Goal: Obtain resource: Download file/media

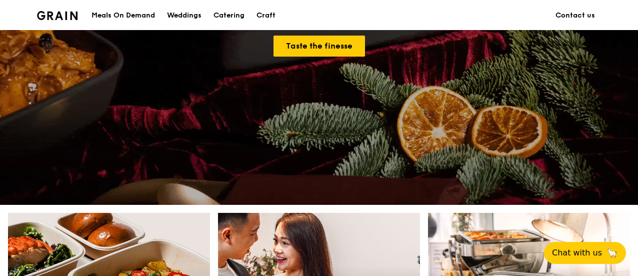
scroll to position [200, 0]
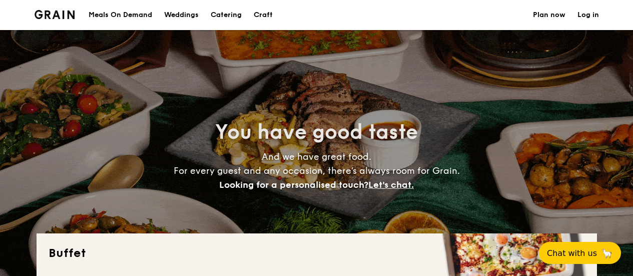
select select
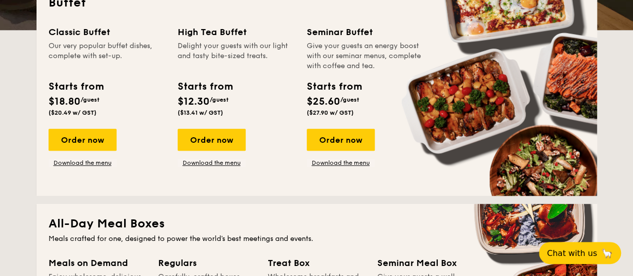
scroll to position [250, 0]
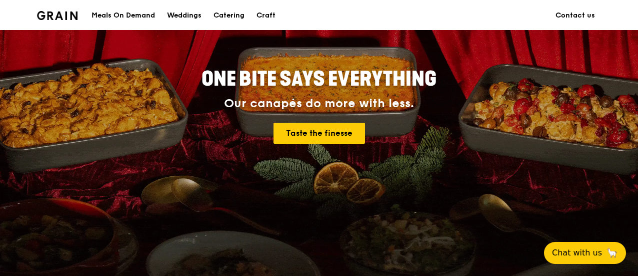
scroll to position [200, 0]
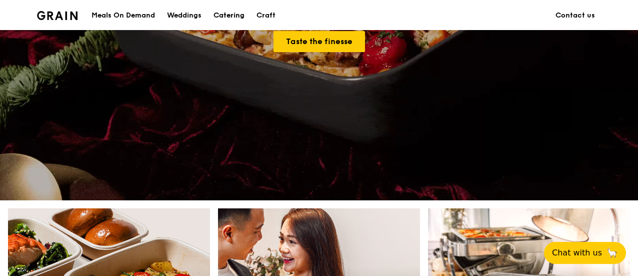
click at [226, 12] on div "Catering" at bounding box center [229, 16] width 31 height 30
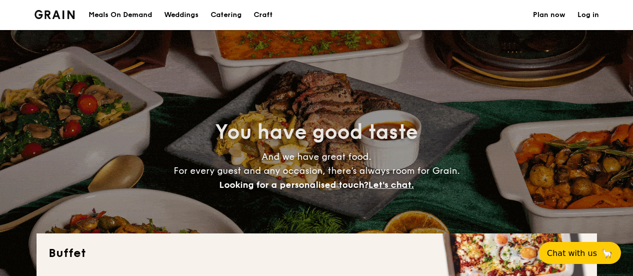
select select
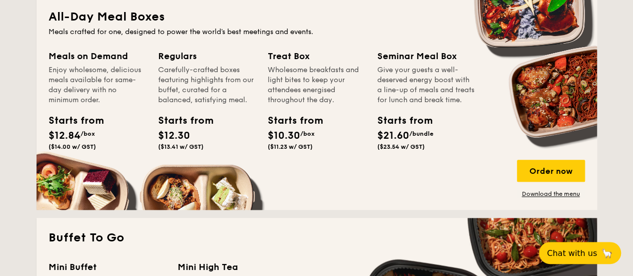
scroll to position [418, 0]
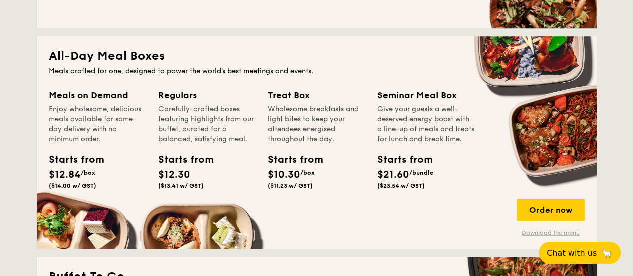
click at [550, 231] on link "Download the menu" at bounding box center [551, 233] width 68 height 8
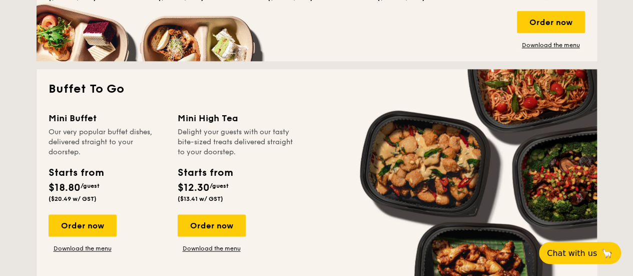
scroll to position [618, 0]
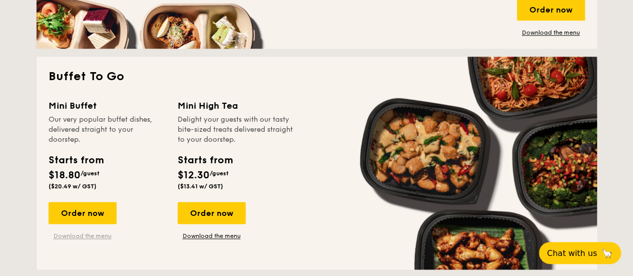
click at [75, 235] on link "Download the menu" at bounding box center [83, 236] width 68 height 8
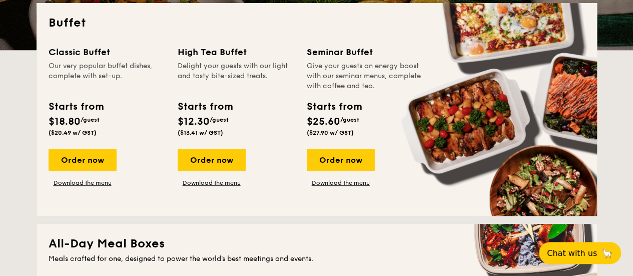
scroll to position [218, 0]
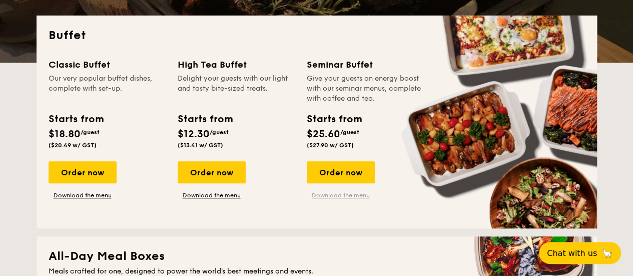
click at [345, 193] on link "Download the menu" at bounding box center [341, 195] width 68 height 8
